Goal: Task Accomplishment & Management: Use online tool/utility

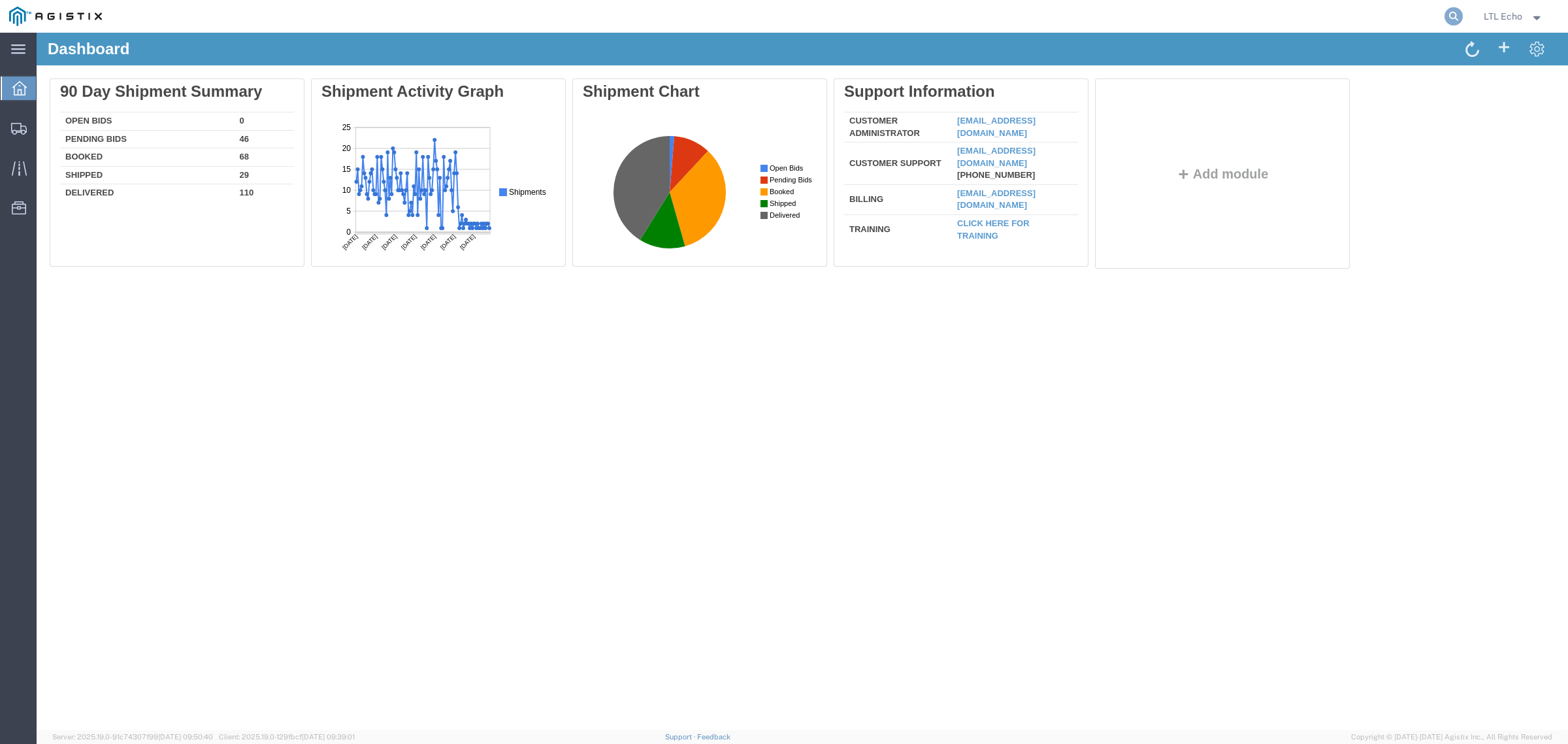
drag, startPoint x: 1452, startPoint y: 14, endPoint x: 1436, endPoint y: 10, distance: 16.5
click at [1451, 14] on icon at bounding box center [1453, 16] width 18 height 18
click at [1429, 10] on input "search" at bounding box center [1245, 16] width 397 height 31
paste input "56836635"
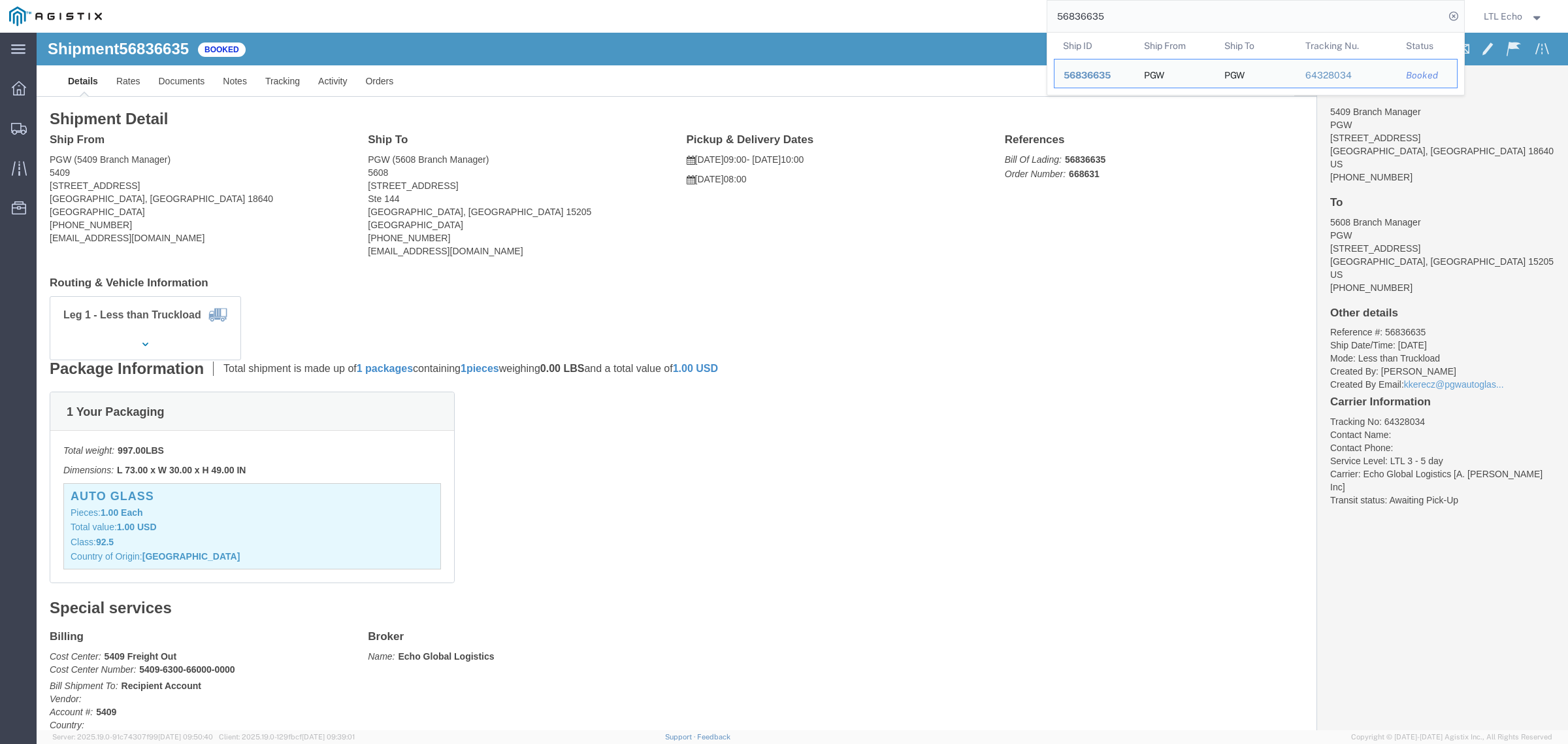
drag, startPoint x: 1122, startPoint y: 18, endPoint x: 940, endPoint y: 18, distance: 182.0
click at [940, 18] on div "56836635 Ship ID Ship From Ship To Tracking Nu. Status Ship ID 56836635 Ship Fr…" at bounding box center [788, 16] width 1354 height 33
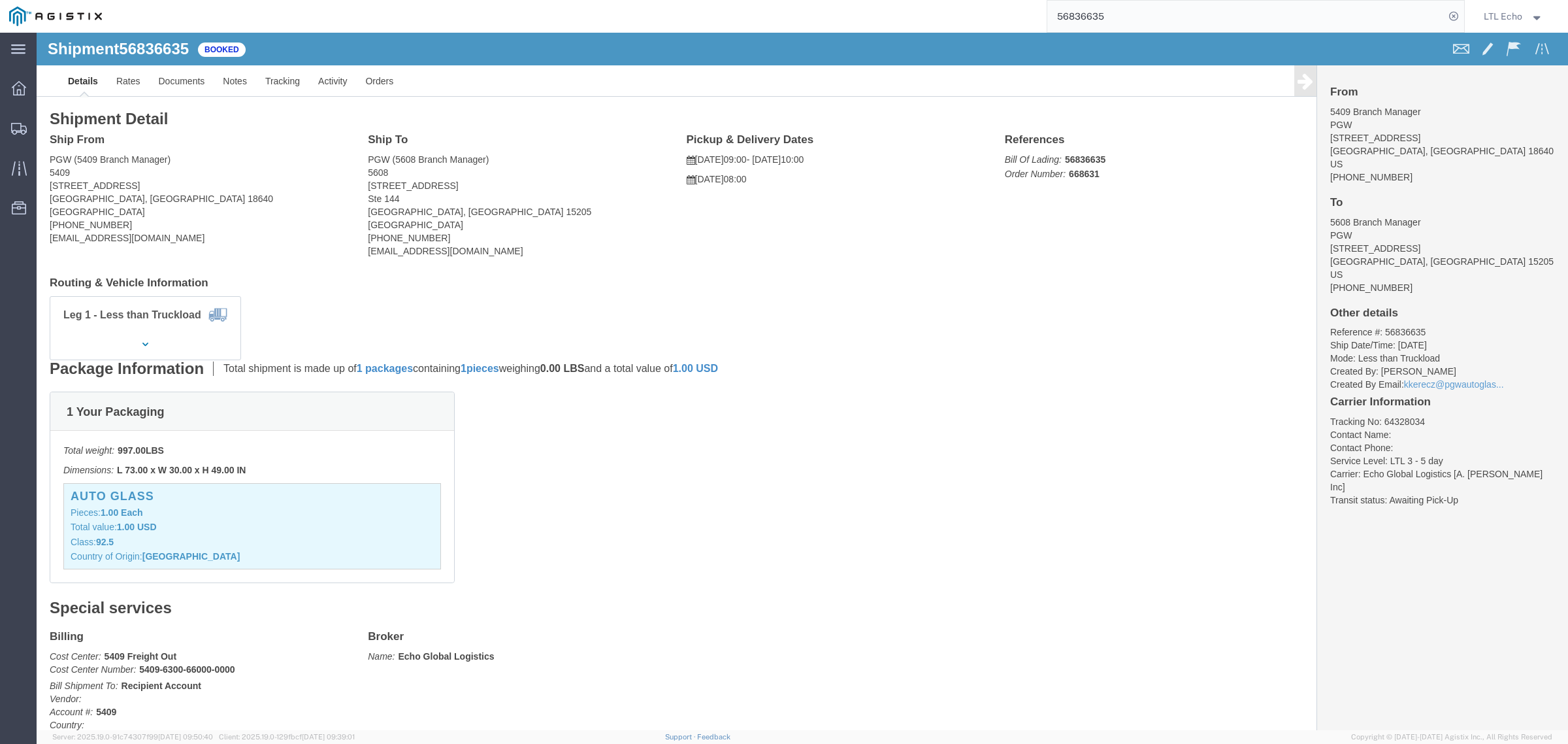
paste input "64292297"
type input "64292297"
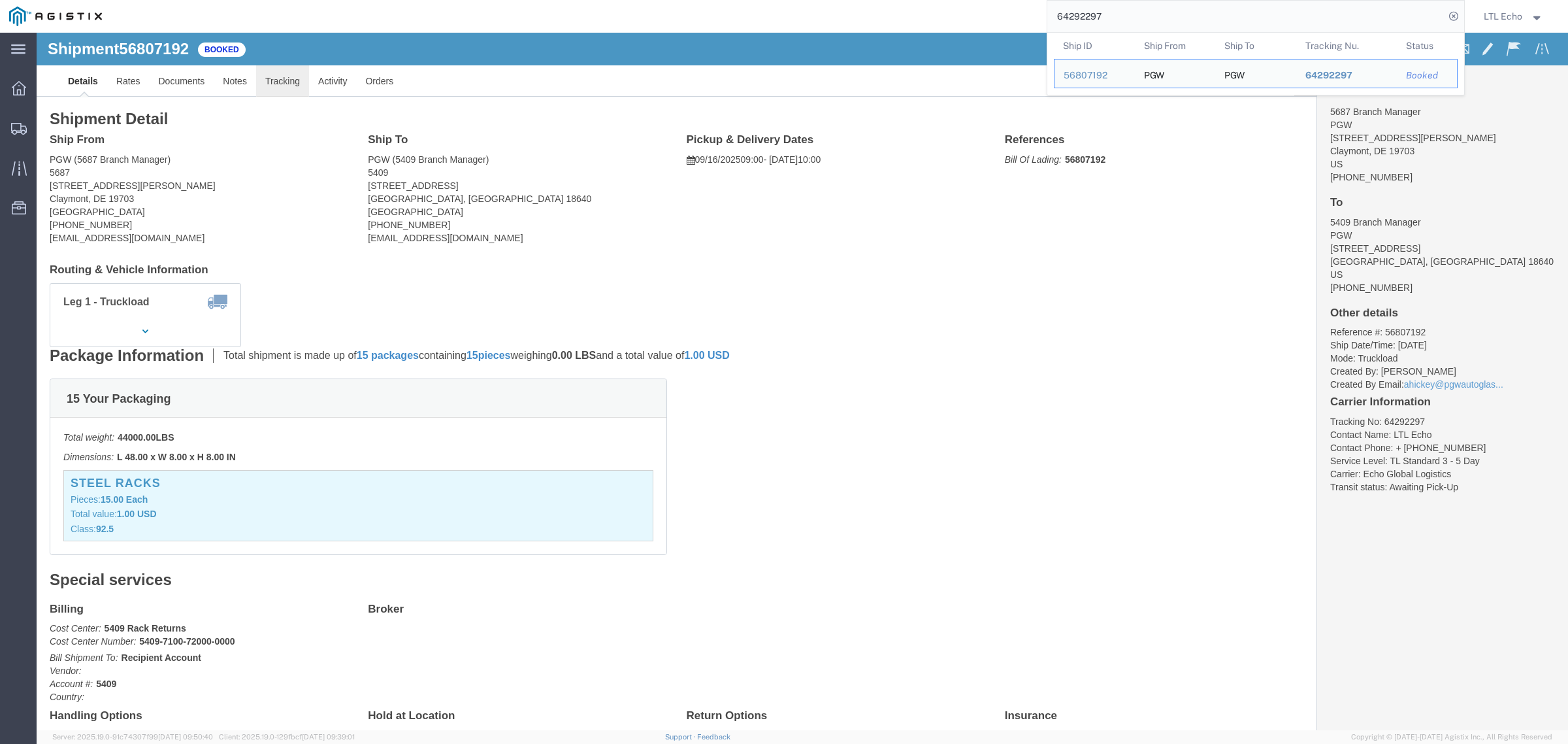
click link "Tracking"
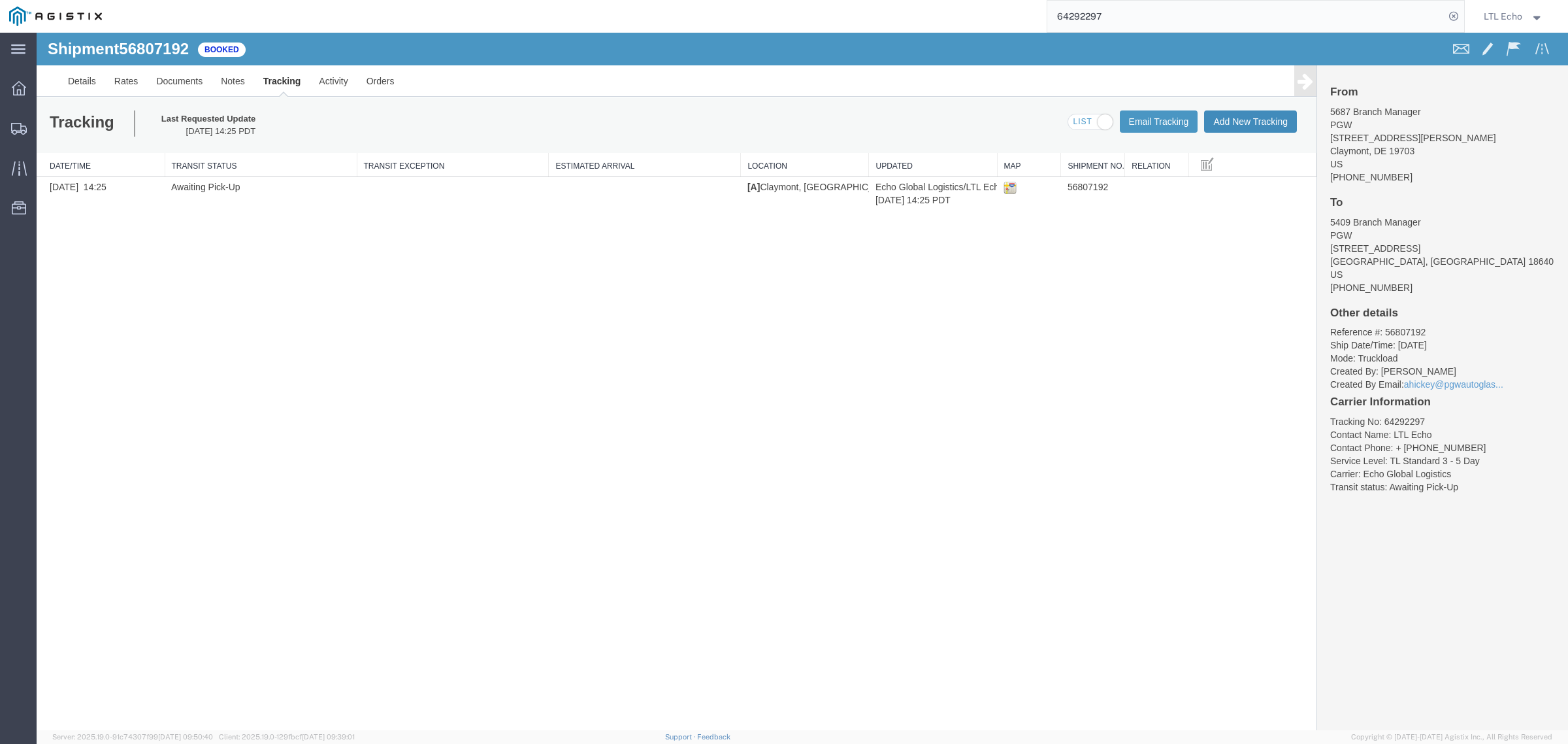
click at [1259, 120] on button "Add New Tracking" at bounding box center [1250, 121] width 93 height 22
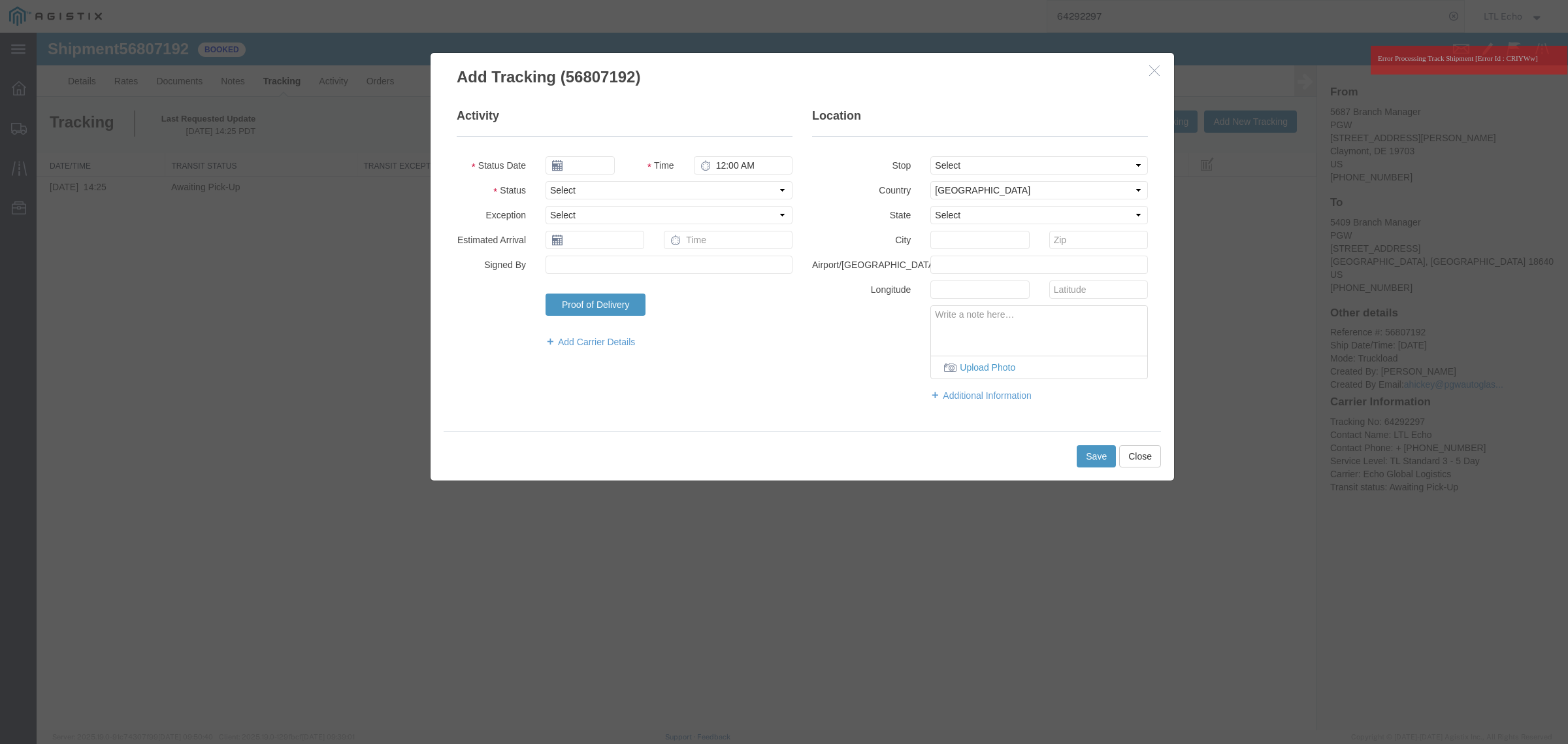
type input "09/16/2025"
type input "1:00 PM"
click at [585, 191] on select "Select Arrival Notice Available Arrival Notice Imported Arrive at Delivery Loca…" at bounding box center [669, 190] width 247 height 18
select select "DELIVRED"
click at [546, 181] on select "Select Arrival Notice Available Arrival Notice Imported Arrive at Delivery Loca…" at bounding box center [669, 190] width 247 height 18
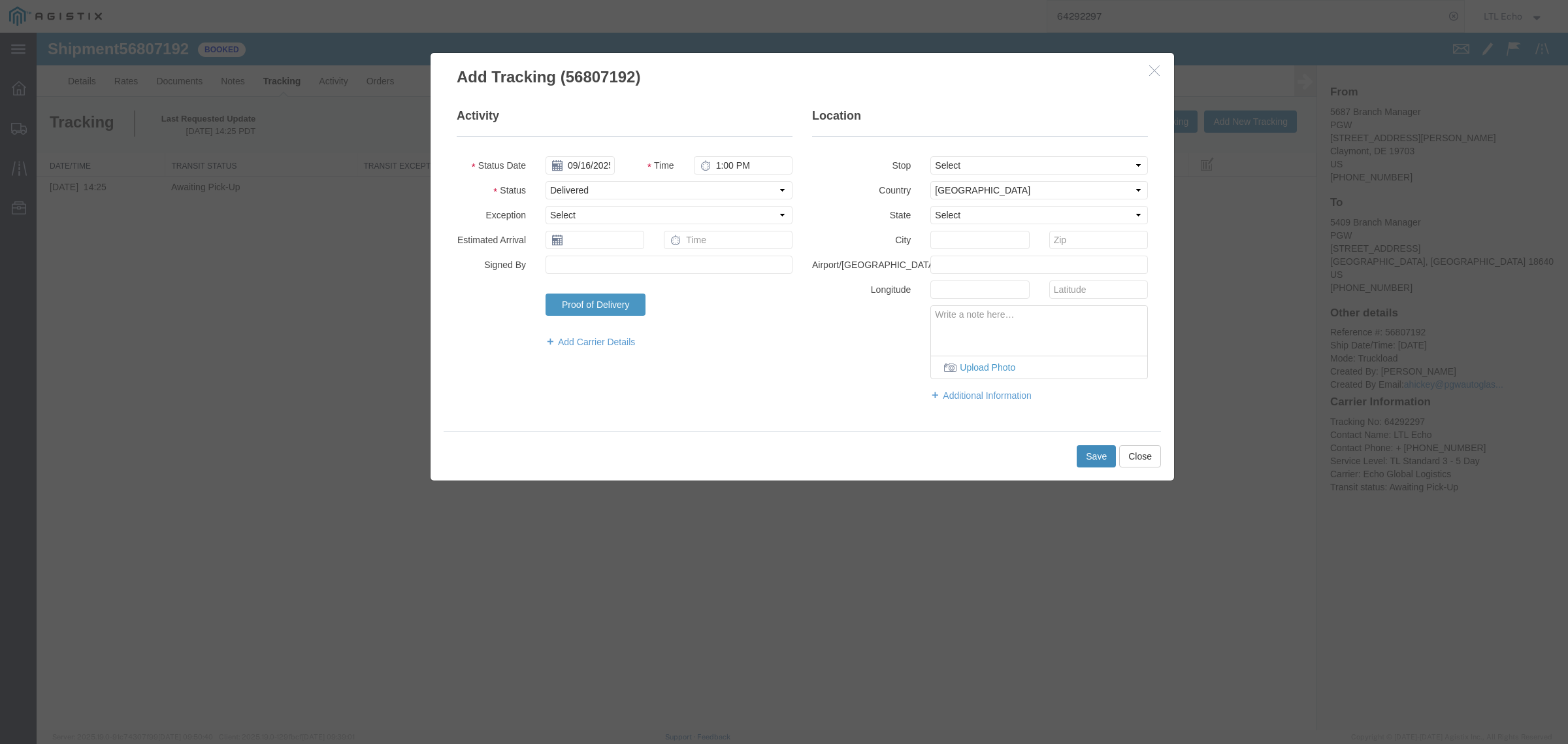
drag, startPoint x: 1100, startPoint y: 457, endPoint x: 851, endPoint y: 57, distance: 471.2
click at [1100, 457] on button "Save" at bounding box center [1096, 456] width 39 height 22
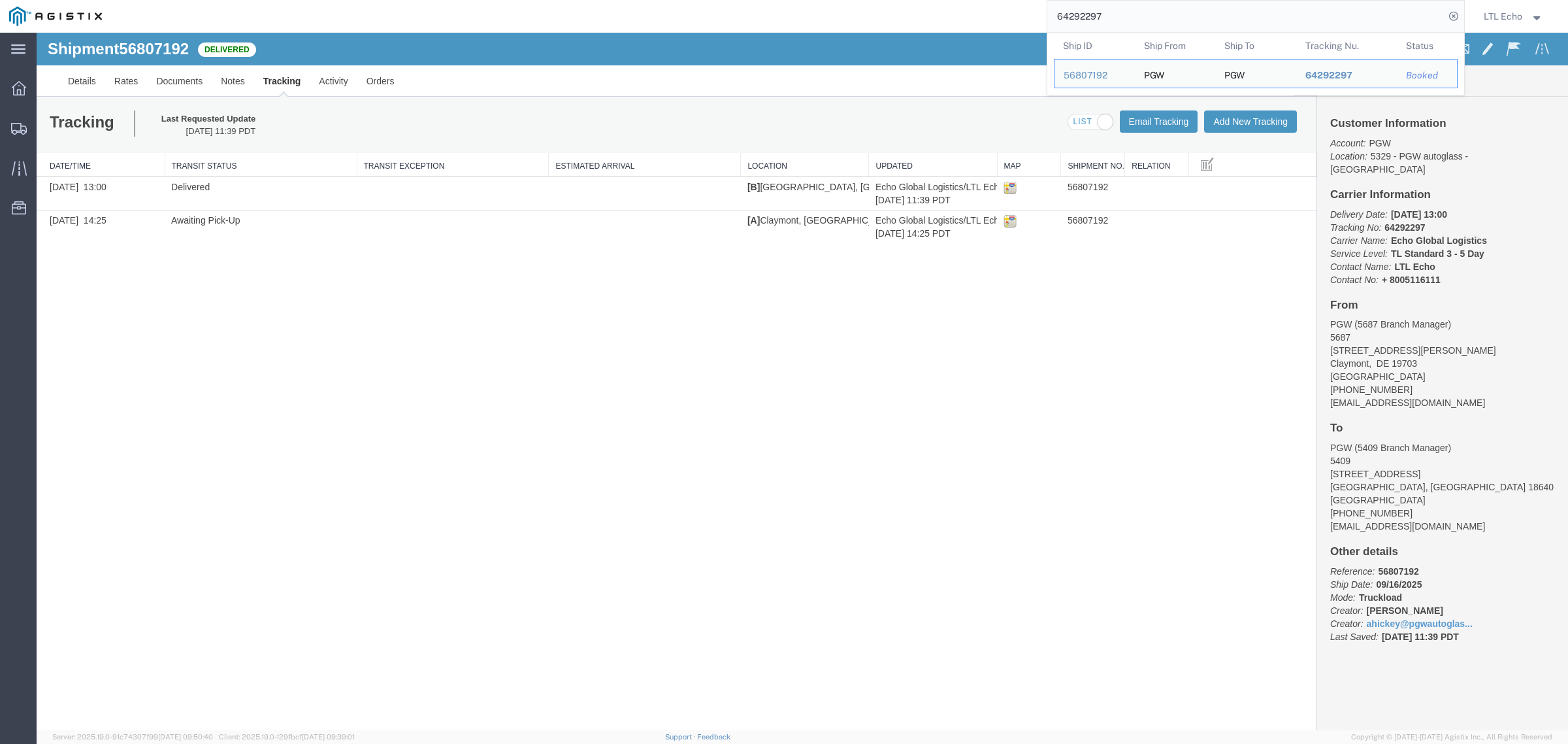
drag, startPoint x: 1170, startPoint y: 11, endPoint x: 729, endPoint y: 5, distance: 441.0
click at [784, 15] on div "64292297 Ship ID Ship From Ship To Tracking Nu. Status Ship ID 56807192 Ship Fr…" at bounding box center [788, 16] width 1354 height 33
paste input "56837373"
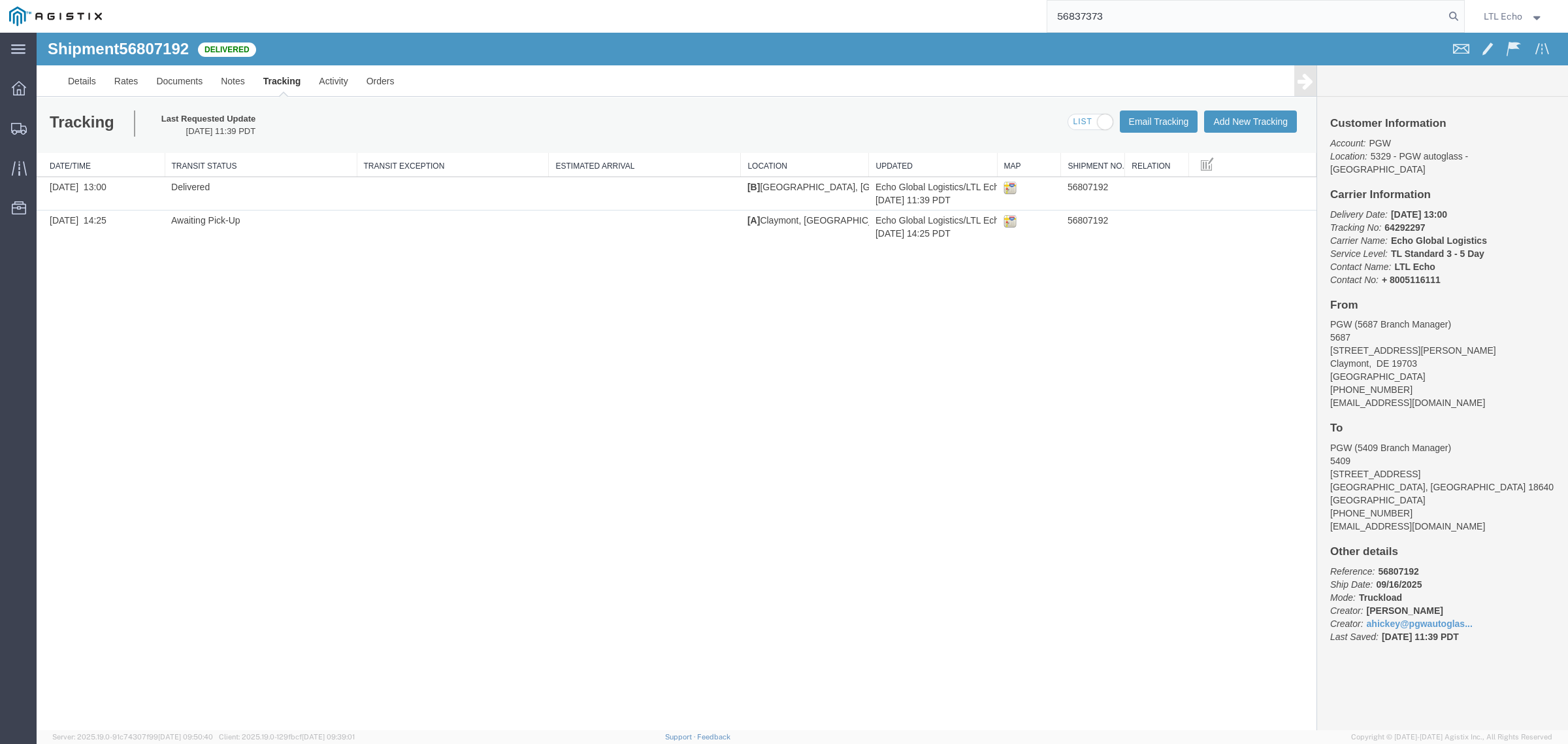
type input "56837373"
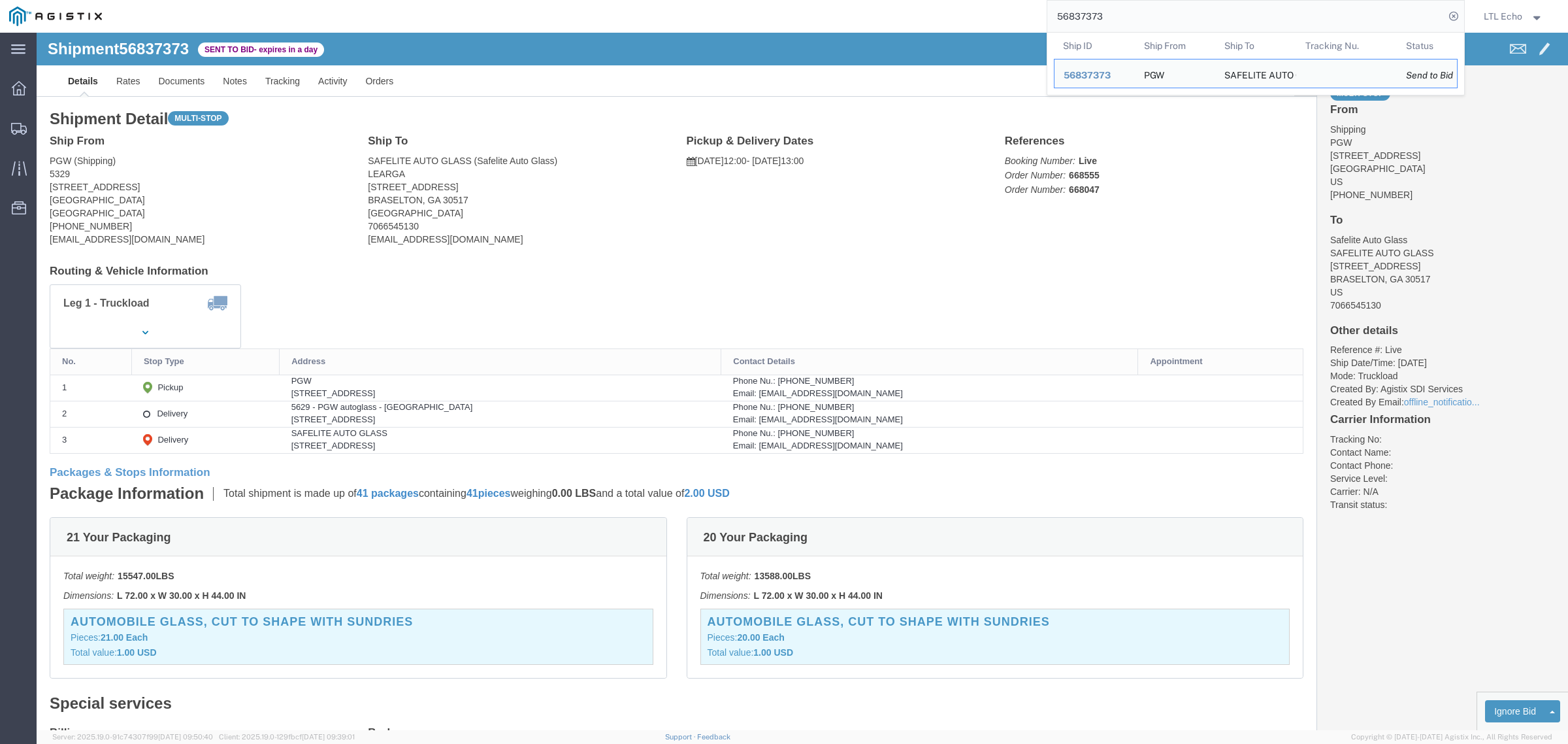
click address "PGW (Shipping) [STREET_ADDRESS] [PHONE_NUMBER] [EMAIL_ADDRESS][DOMAIN_NAME]"
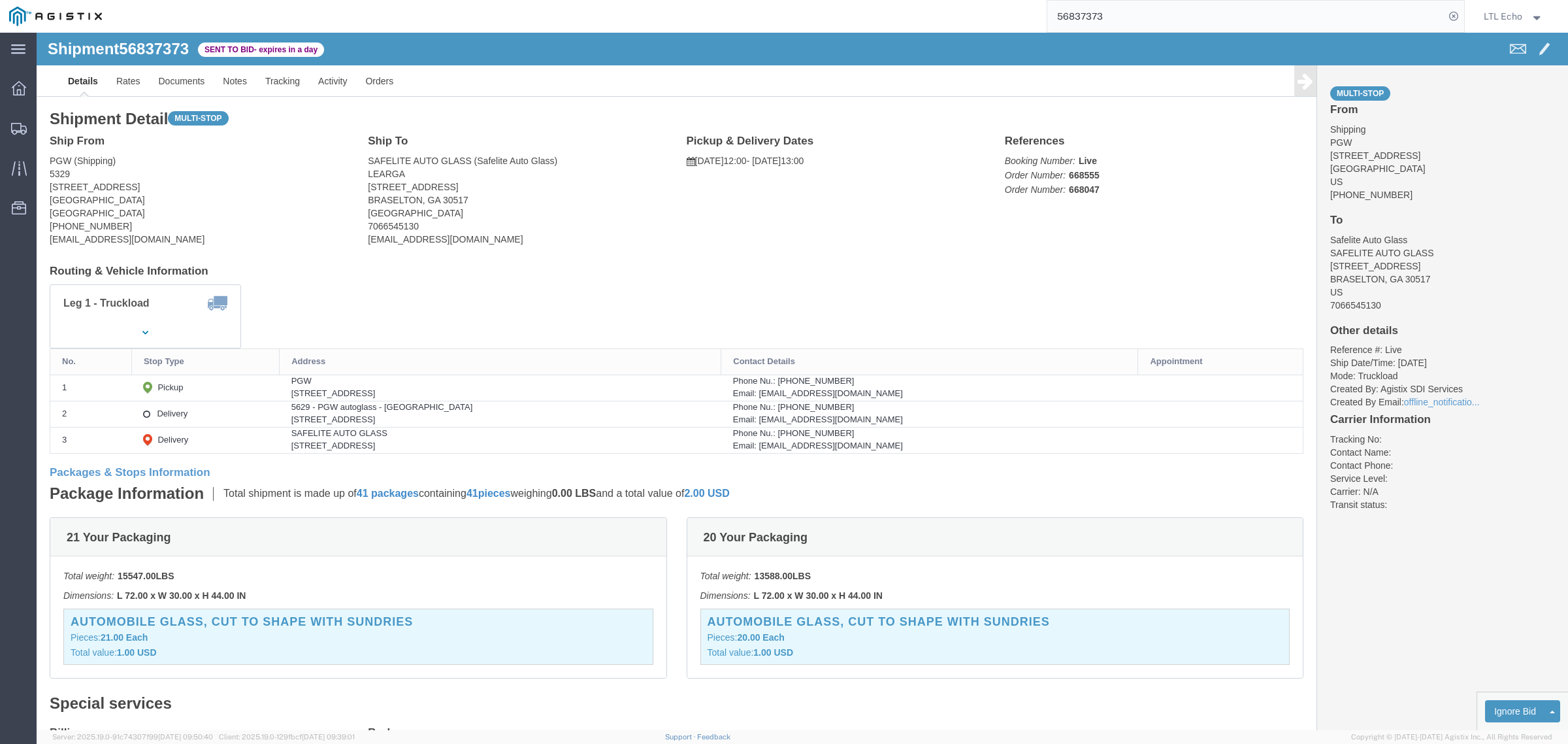
copy address "45601"
click address "SAFELITE AUTO GLASS (Safelite Auto Glass) LEARGA [STREET_ADDRESS] 7066545130 [E…"
copy address "30517"
click link "Notes"
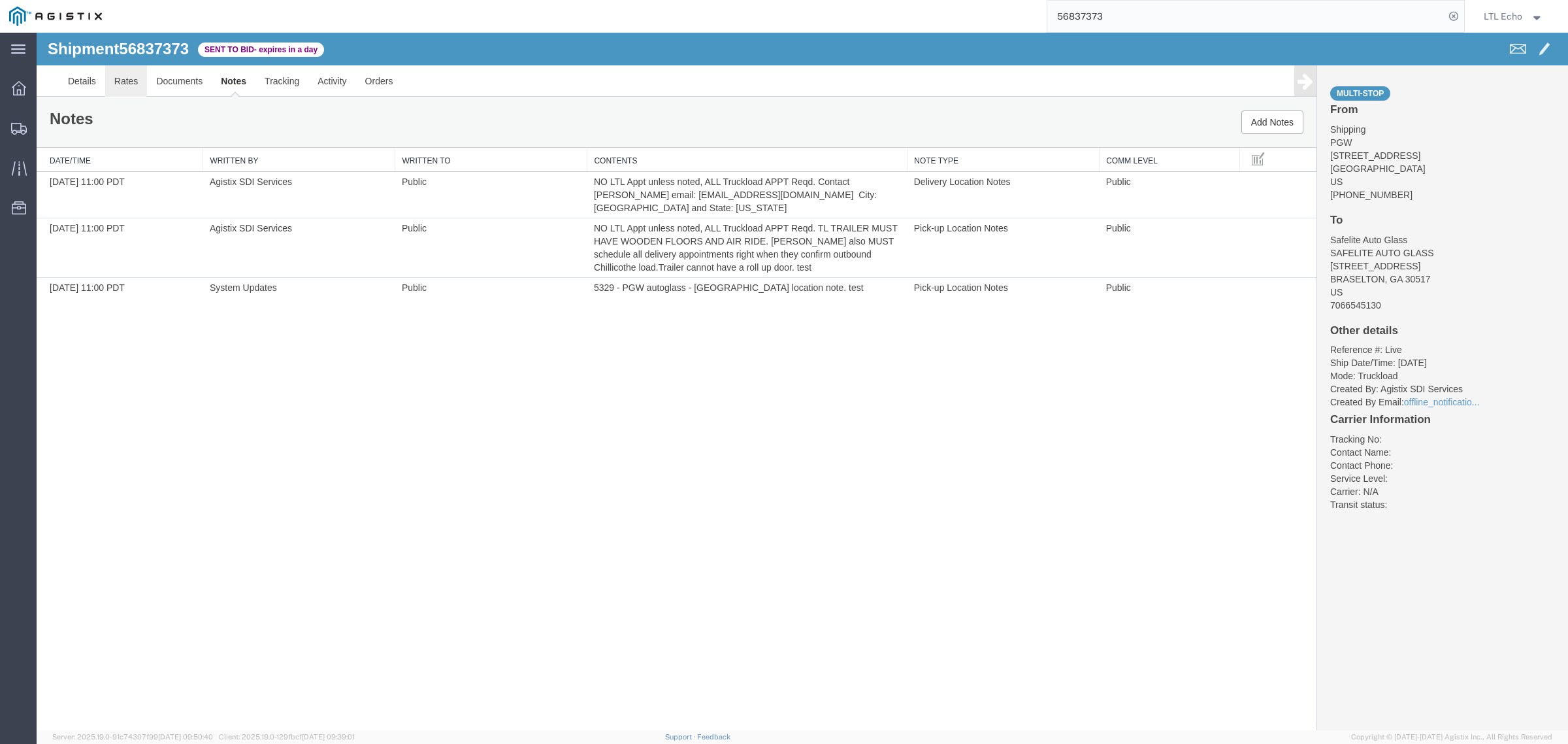
click at [120, 77] on link "Rates" at bounding box center [127, 81] width 42 height 31
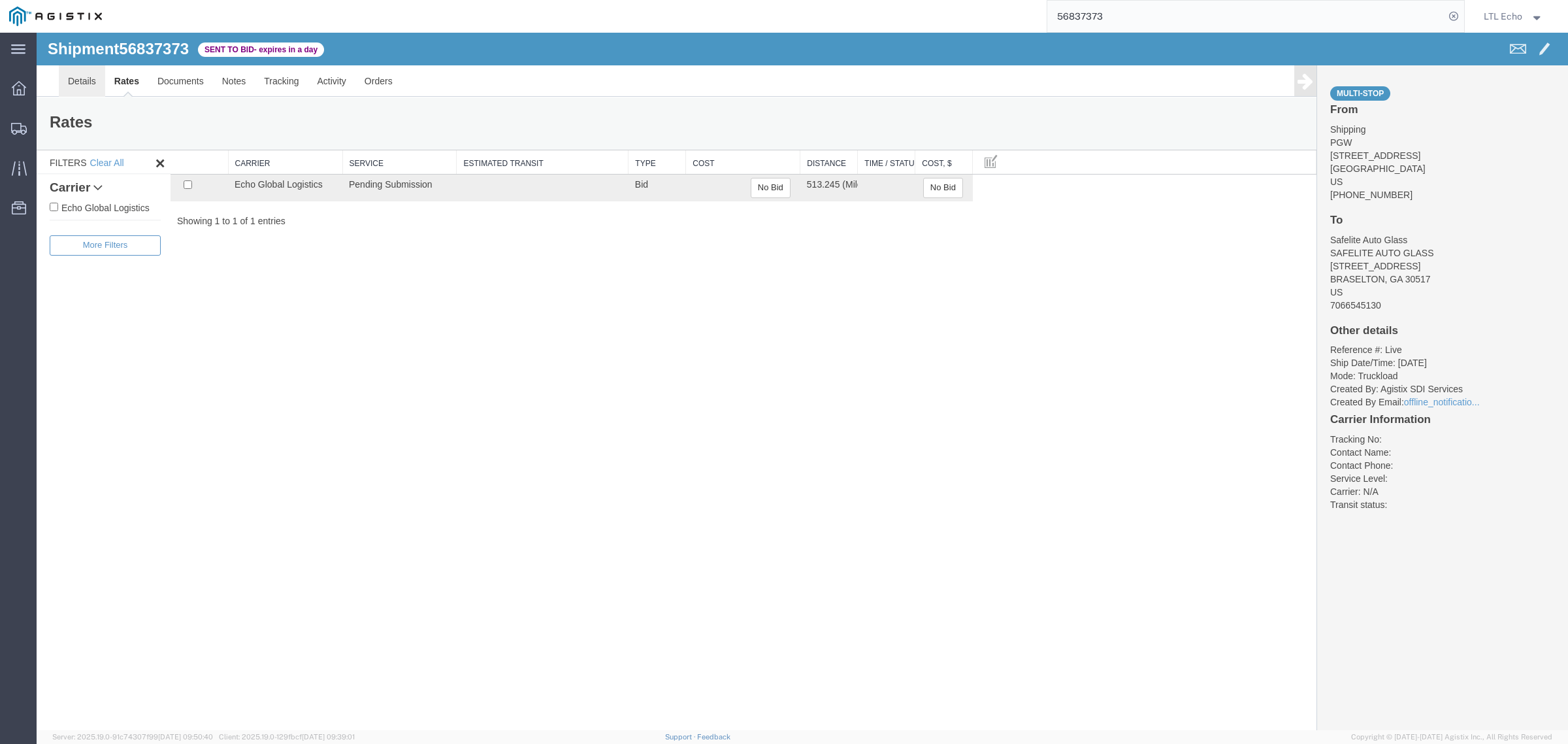
click at [96, 82] on link "Details" at bounding box center [82, 81] width 47 height 31
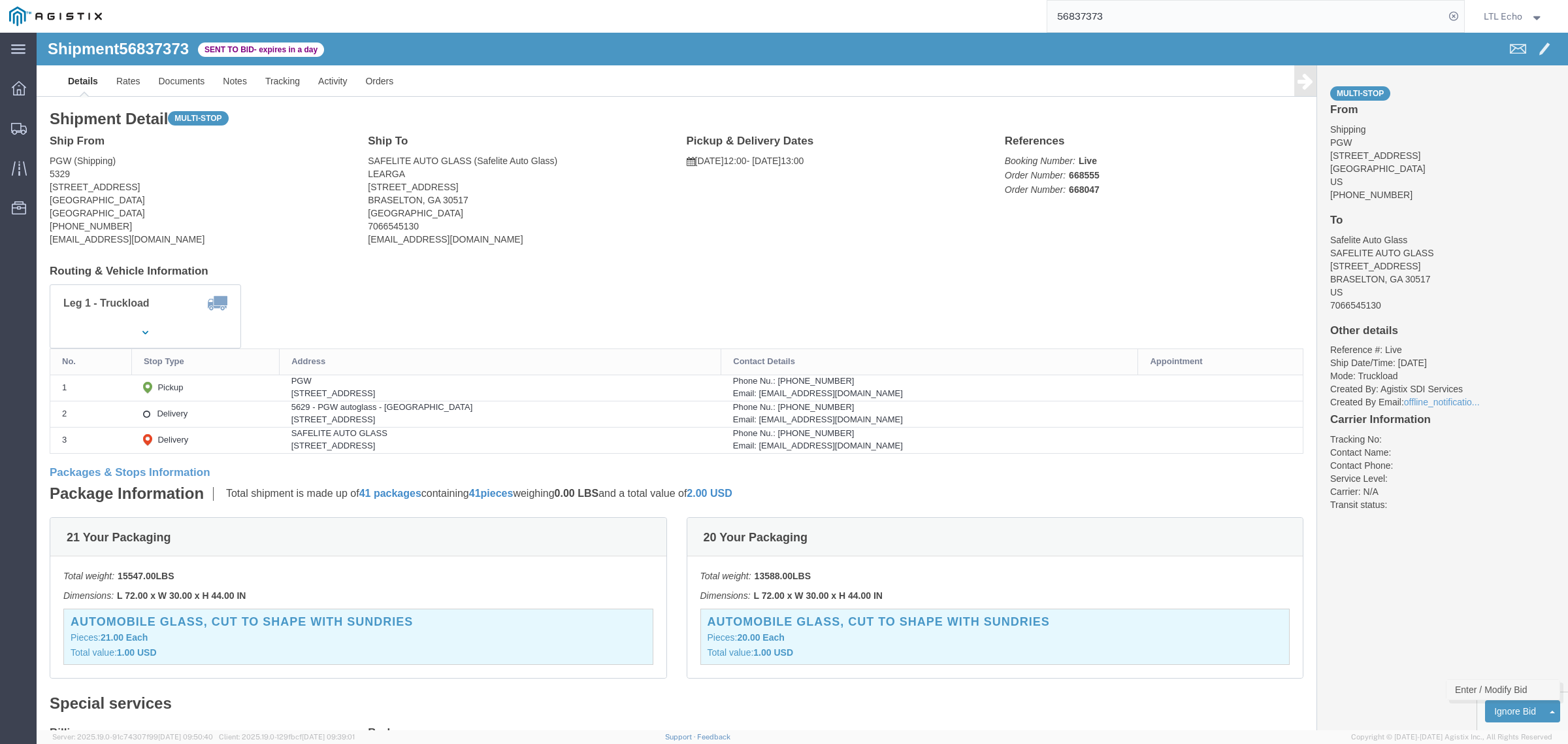
click link "Enter / Modify Bid"
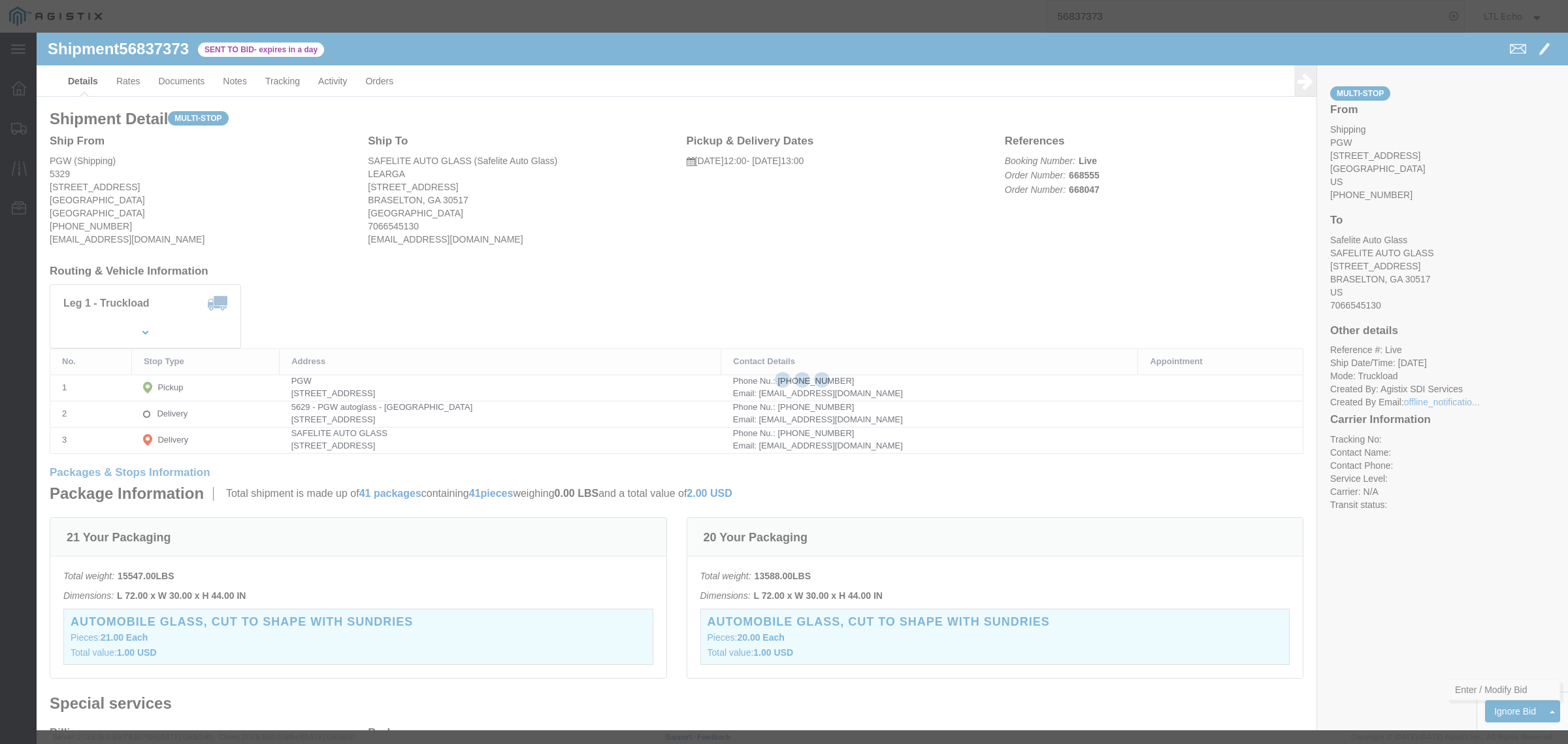
select select "4622"
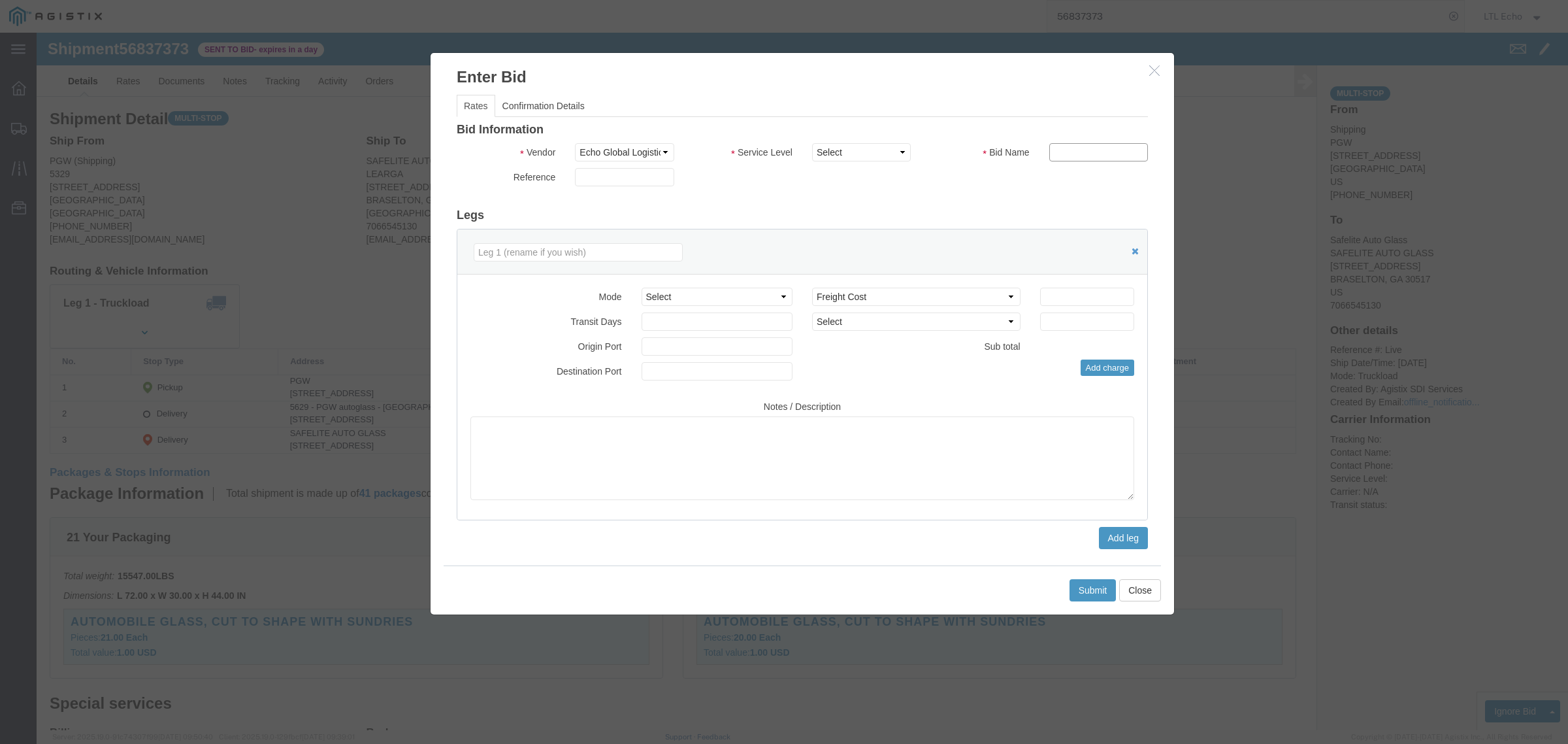
click input "text"
type input "56837373"
click input "number"
type input "1740"
click select "Select Guaranteed Next Day LTL Standard 3-5 Day Rail TL Standard 3 - 5 Day"
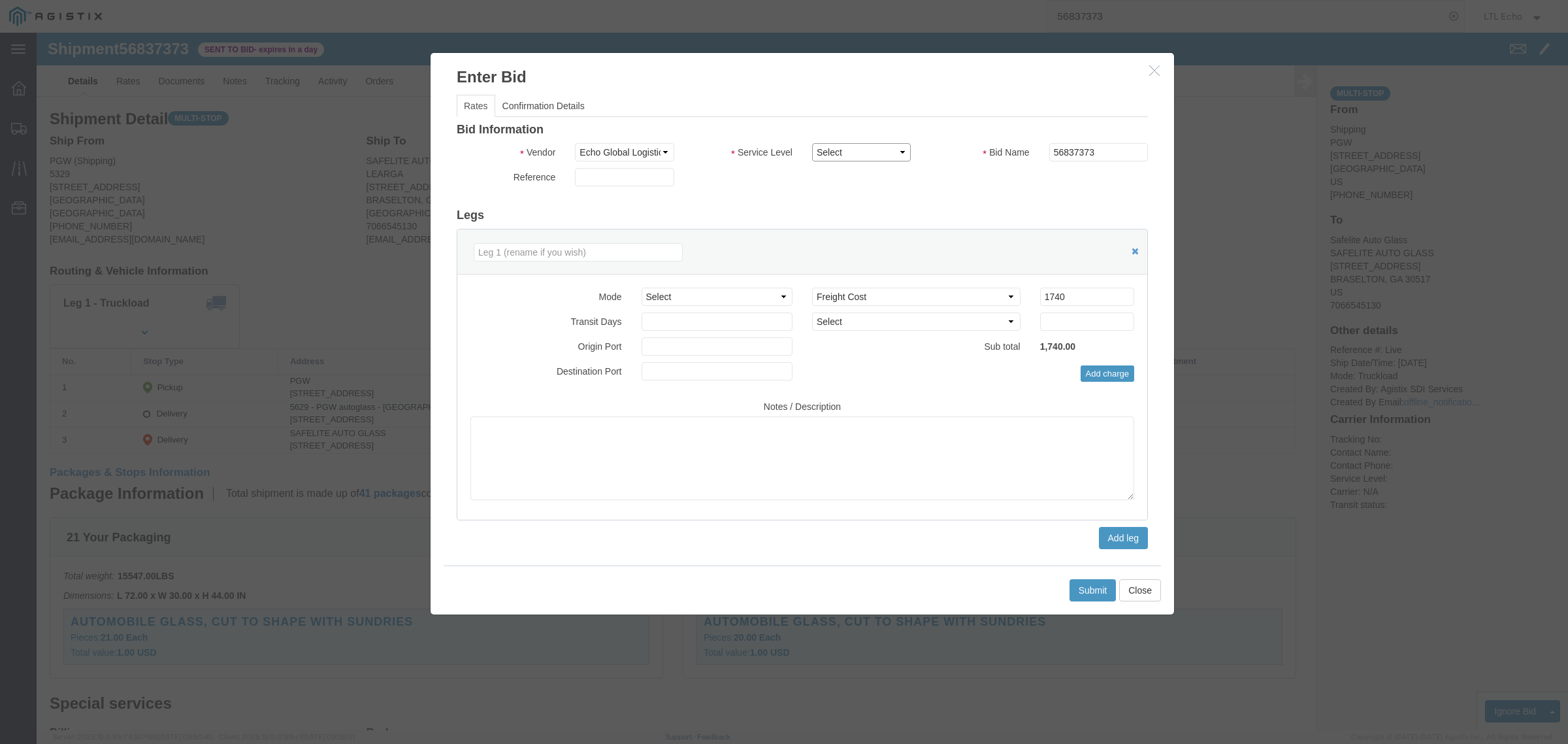
select select "13989"
click select "Select Guaranteed Next Day LTL Standard 3-5 Day Rail TL Standard 3 - 5 Day"
click button "Submit"
